Goal: Check status: Check status

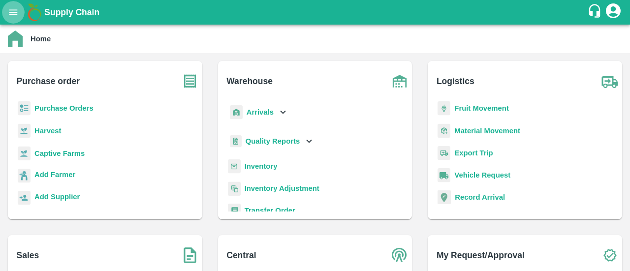
click at [16, 12] on icon "open drawer" at bounding box center [13, 11] width 8 height 5
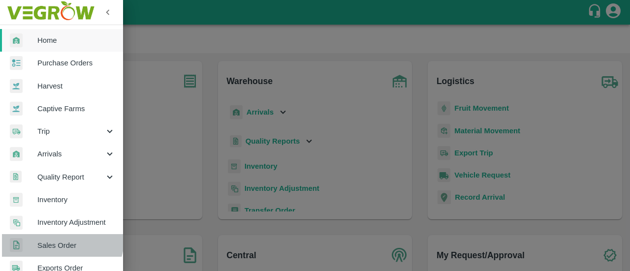
click at [45, 236] on link "Sales Order" at bounding box center [61, 245] width 123 height 23
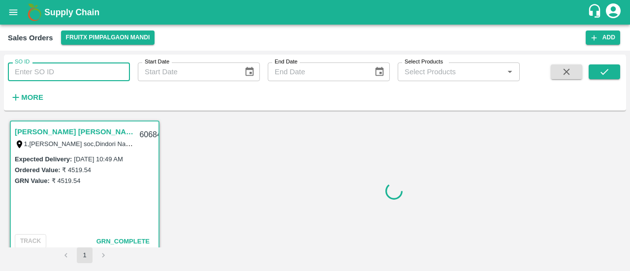
click at [47, 68] on input "SO ID" at bounding box center [69, 72] width 122 height 19
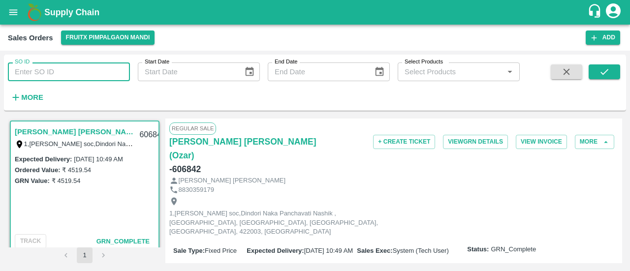
paste input "606780"
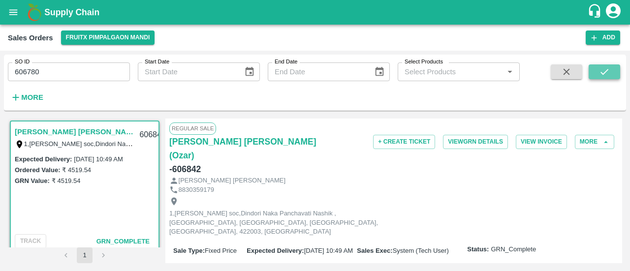
click at [596, 68] on button "submit" at bounding box center [605, 72] width 32 height 15
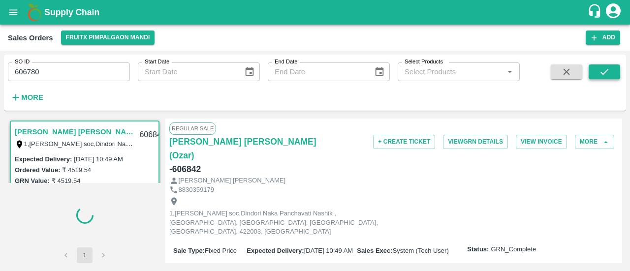
scroll to position [2, 0]
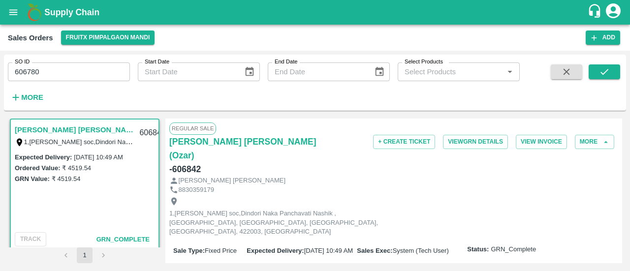
click at [79, 75] on input "606780" at bounding box center [69, 72] width 122 height 19
type input "606780"
click at [601, 69] on icon "submit" at bounding box center [604, 71] width 11 height 11
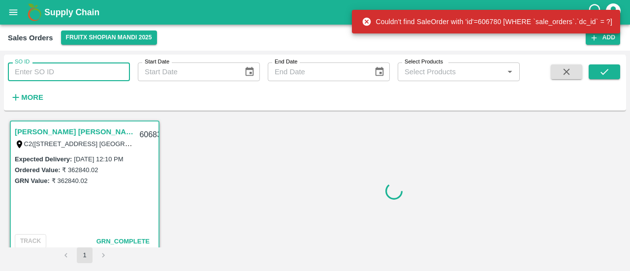
click at [62, 75] on input "SO ID" at bounding box center [69, 72] width 122 height 19
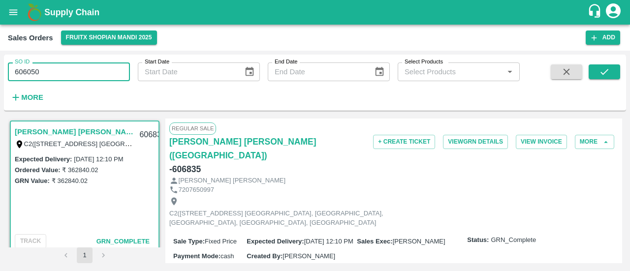
type input "606050"
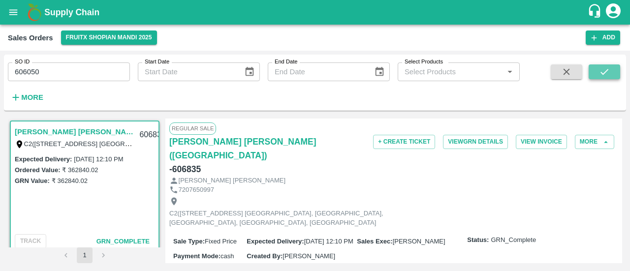
click at [604, 72] on icon "submit" at bounding box center [604, 71] width 11 height 11
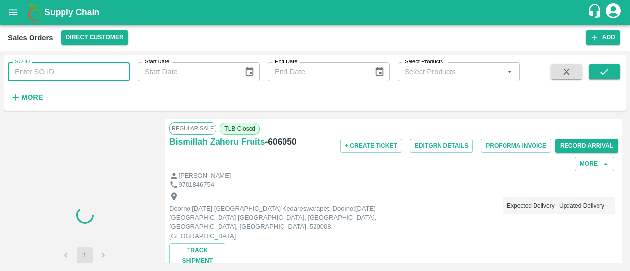
click at [56, 69] on input "SO ID" at bounding box center [69, 72] width 122 height 19
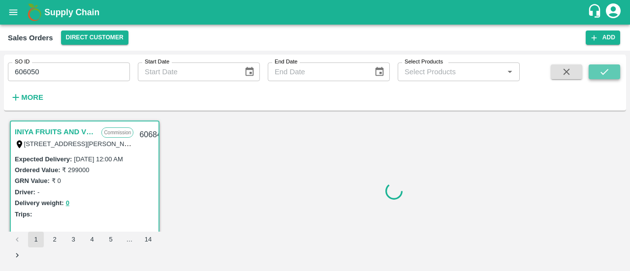
click at [602, 67] on icon "submit" at bounding box center [604, 71] width 11 height 11
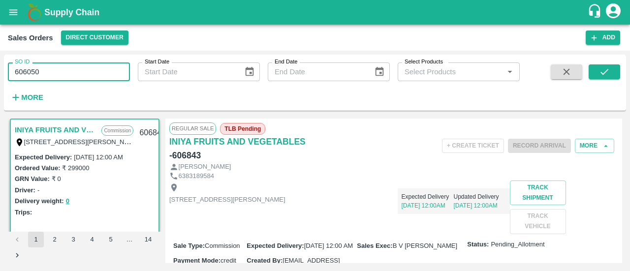
click at [100, 74] on input "606050" at bounding box center [69, 72] width 122 height 19
type input "606050"
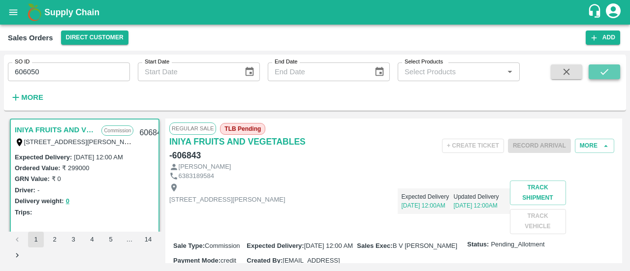
click at [599, 74] on button "submit" at bounding box center [605, 72] width 32 height 15
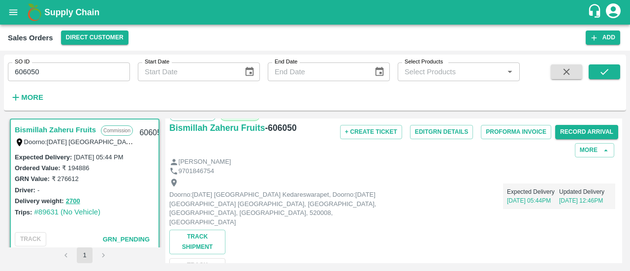
scroll to position [13, 0]
